Goal: Transaction & Acquisition: Book appointment/travel/reservation

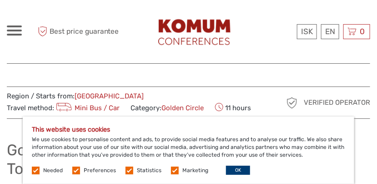
click at [35, 173] on label at bounding box center [36, 170] width 8 height 8
click at [75, 170] on label at bounding box center [76, 170] width 8 height 8
click at [0, 0] on input "checkbox" at bounding box center [0, 0] width 0 height 0
click at [127, 169] on label at bounding box center [129, 170] width 8 height 8
click at [0, 0] on input "checkbox" at bounding box center [0, 0] width 0 height 0
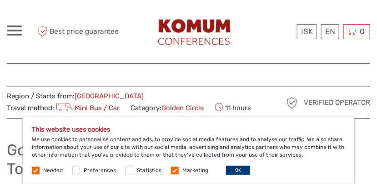
click at [171, 170] on label at bounding box center [175, 170] width 8 height 8
click at [0, 0] on input "checkbox" at bounding box center [0, 0] width 0 height 0
click at [232, 166] on button "OK" at bounding box center [238, 169] width 24 height 9
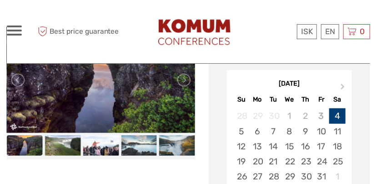
scroll to position [180, 0]
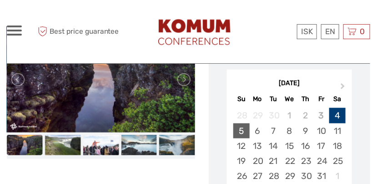
click at [242, 132] on div "5" at bounding box center [241, 130] width 16 height 15
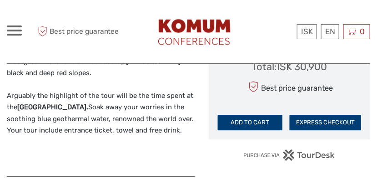
scroll to position [637, 0]
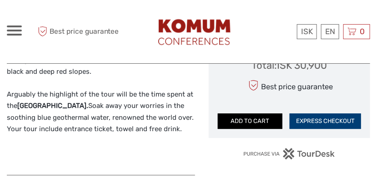
click at [249, 123] on button "ADD TO CART" at bounding box center [250, 120] width 65 height 15
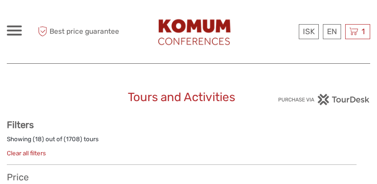
select select
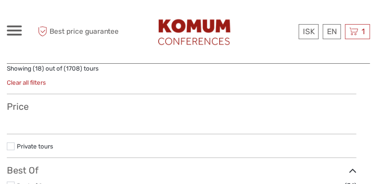
select select
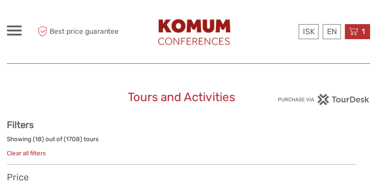
click at [360, 32] on span "1" at bounding box center [363, 31] width 6 height 9
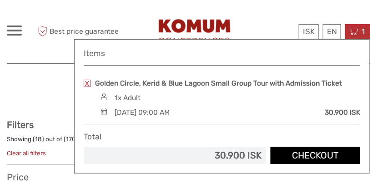
click at [307, 154] on link "Checkout" at bounding box center [314, 155] width 89 height 17
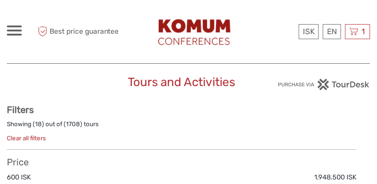
scroll to position [16, 0]
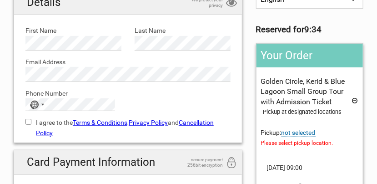
scroll to position [90, 0]
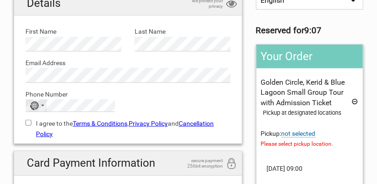
click at [41, 106] on div "No country selected" at bounding box center [36, 105] width 21 height 12
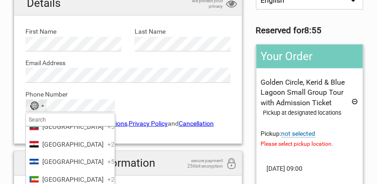
scroll to position [1136, 0]
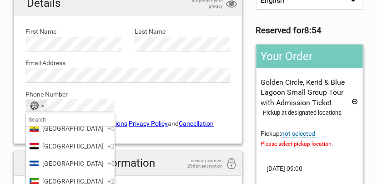
click at [55, 64] on span "Denmark" at bounding box center [72, 59] width 61 height 10
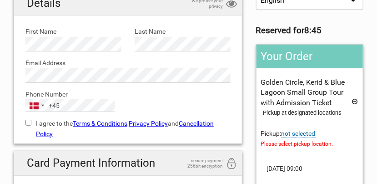
click at [28, 120] on input "I agree to the Terms & Conditions , Privacy Policy and Cancellation Policy" at bounding box center [28, 122] width 6 height 6
checkbox input "true"
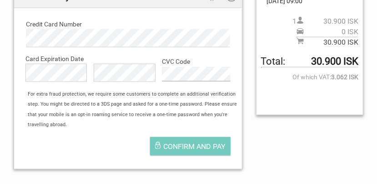
scroll to position [266, 0]
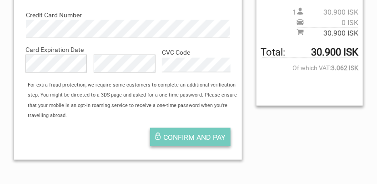
click at [197, 136] on span "Confirm and pay" at bounding box center [195, 137] width 62 height 9
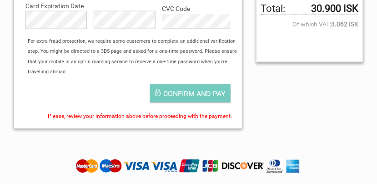
scroll to position [309, 0]
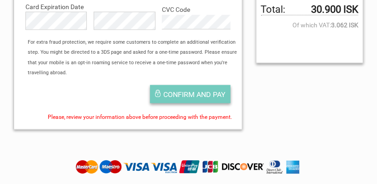
click at [198, 95] on span "Confirm and pay" at bounding box center [195, 94] width 62 height 9
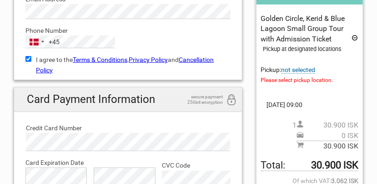
scroll to position [155, 0]
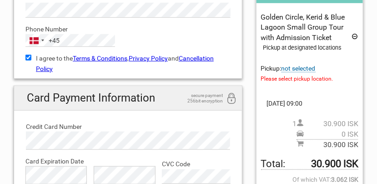
click at [297, 67] on span "not selected" at bounding box center [298, 69] width 34 height 8
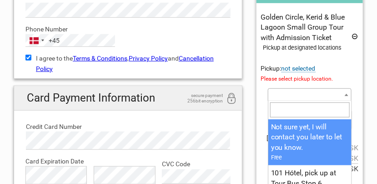
click at [348, 94] on b at bounding box center [346, 95] width 4 height 2
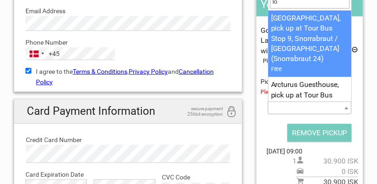
scroll to position [139, 0]
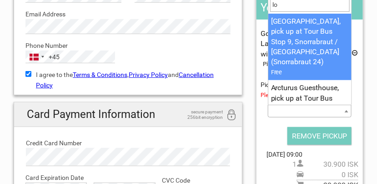
type input "l"
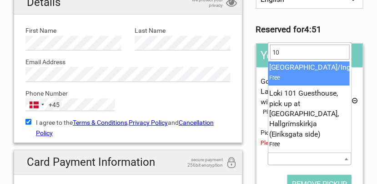
scroll to position [0, 2]
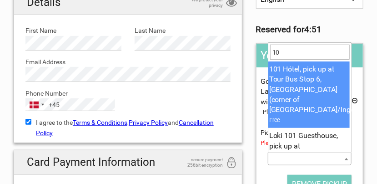
type input "1"
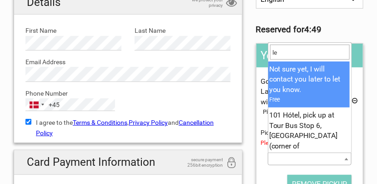
scroll to position [0, 0]
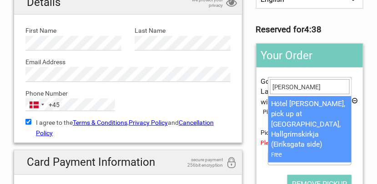
type input "leif"
select select "139066"
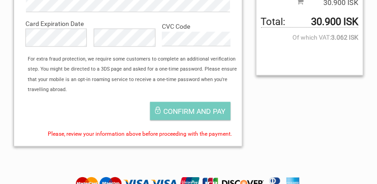
scroll to position [293, 0]
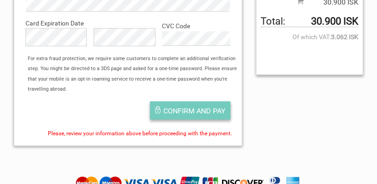
click at [193, 112] on span "Confirm and pay" at bounding box center [195, 110] width 62 height 9
